Goal: Task Accomplishment & Management: Manage account settings

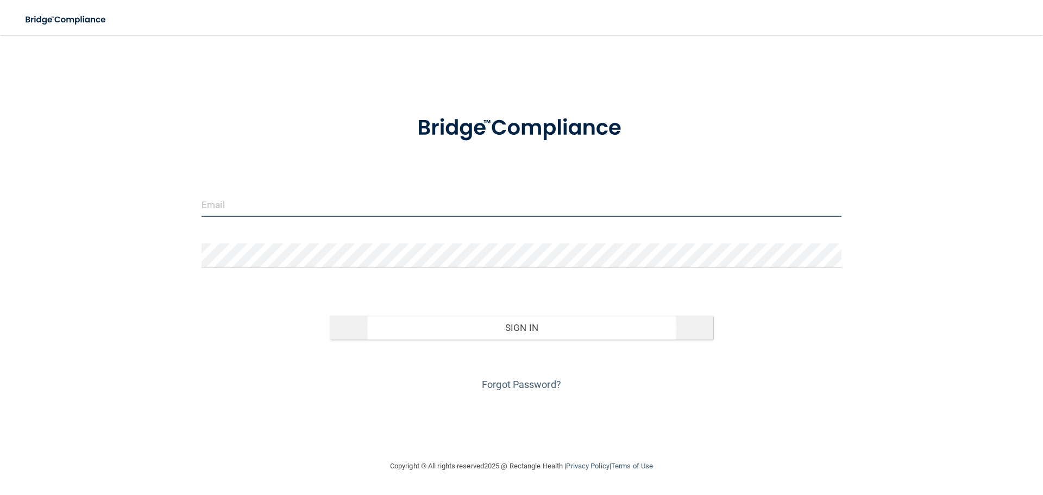
type input "[EMAIL_ADDRESS][DOMAIN_NAME]"
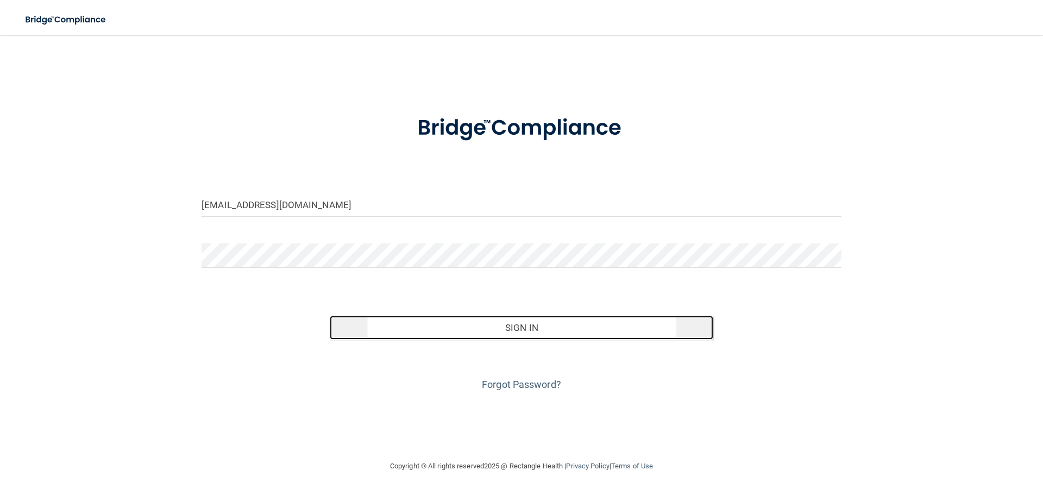
click at [560, 322] on button "Sign In" at bounding box center [522, 328] width 384 height 24
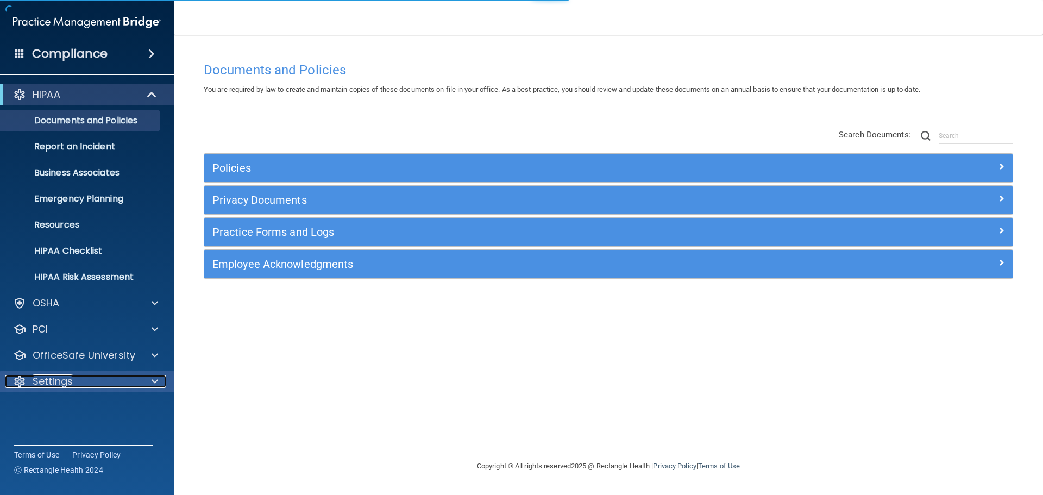
click at [148, 383] on div at bounding box center [153, 381] width 27 height 13
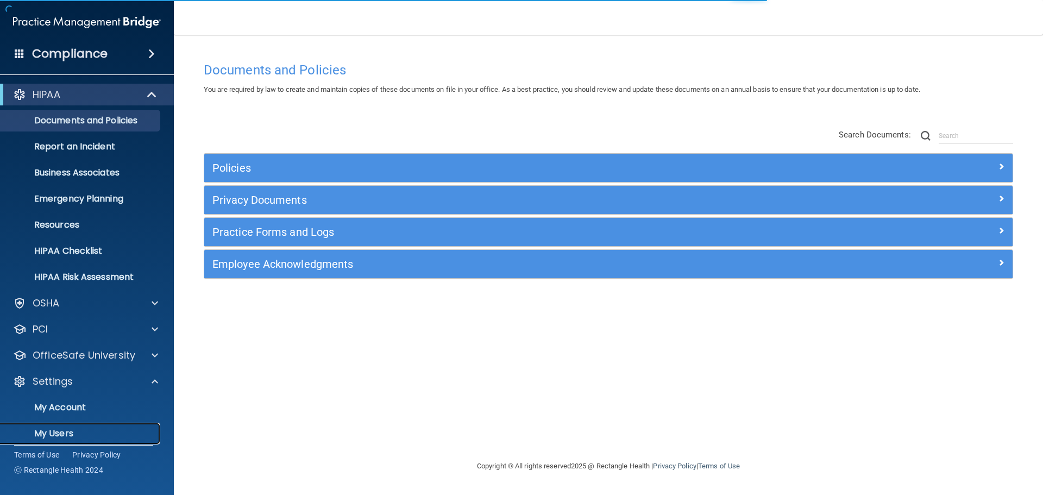
click at [68, 428] on p "My Users" at bounding box center [81, 433] width 148 height 11
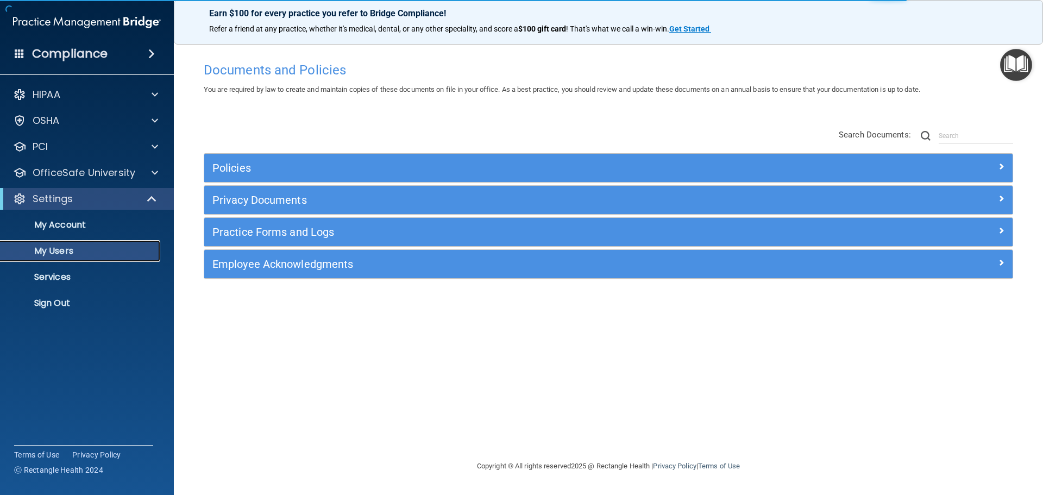
select select "20"
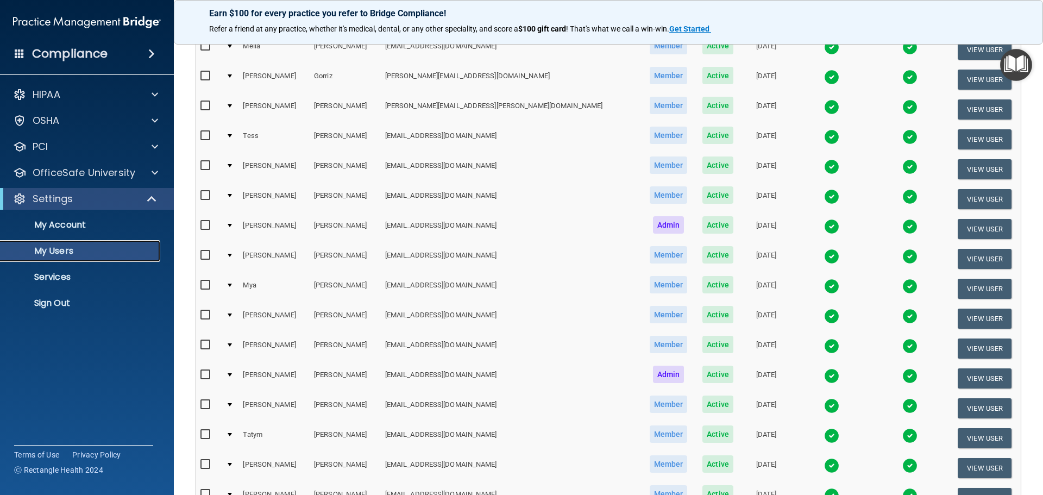
scroll to position [163, 0]
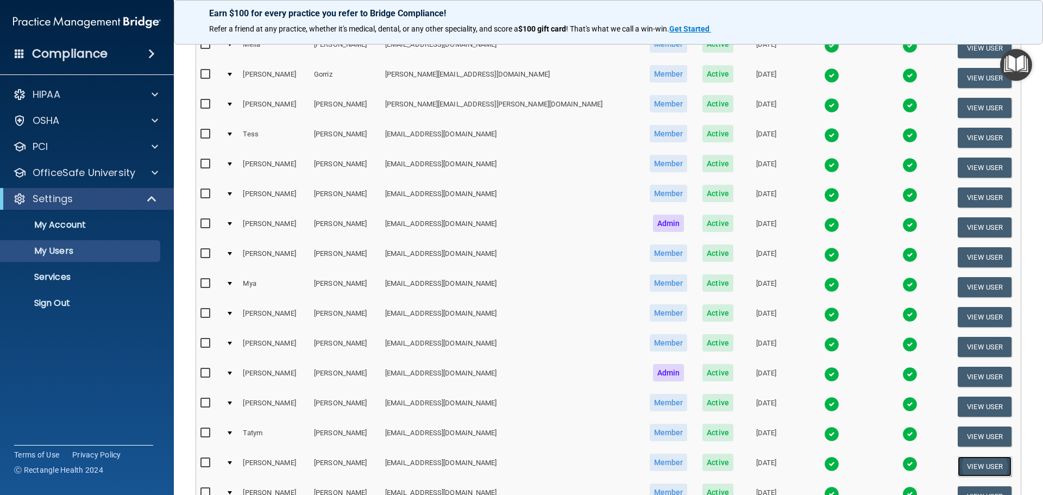
click at [972, 466] on button "View User" at bounding box center [985, 467] width 54 height 20
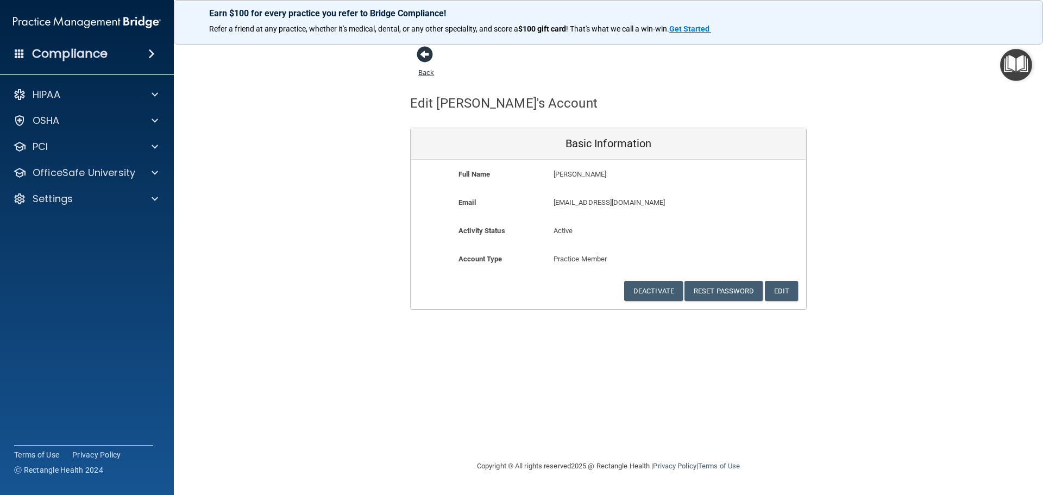
drag, startPoint x: 417, startPoint y: 51, endPoint x: 436, endPoint y: 53, distance: 19.2
click at [418, 50] on span at bounding box center [425, 54] width 16 height 16
